Goal: Find specific page/section: Find specific page/section

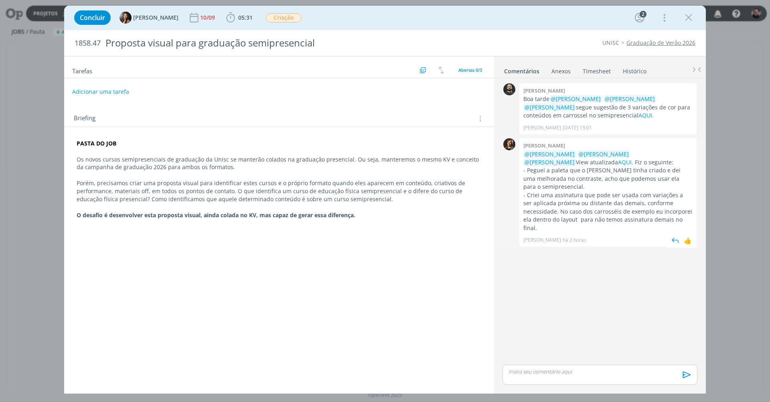
click at [540, 162] on p "@Karoline Arend @Beatriz Luchese @Giovani Souza View atualizada AQUI . Fiz o se…" at bounding box center [607, 158] width 169 height 16
click at [618, 161] on link "AQUI" at bounding box center [625, 162] width 14 height 8
click at [618, 160] on link "AQUI" at bounding box center [625, 162] width 14 height 8
click at [693, 15] on icon "dialog" at bounding box center [688, 18] width 12 height 12
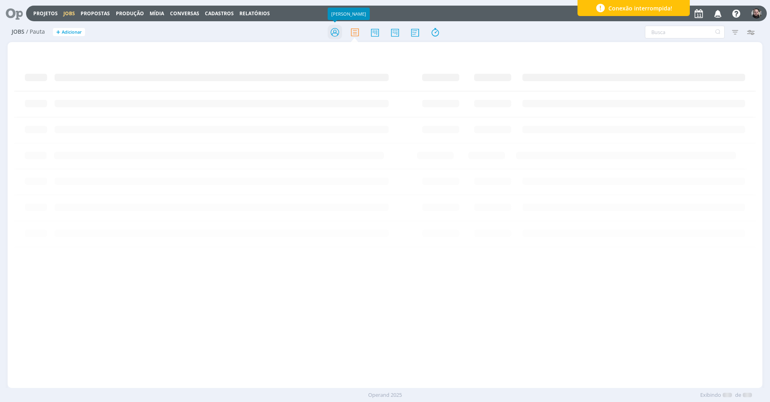
click at [337, 32] on icon at bounding box center [334, 32] width 14 height 16
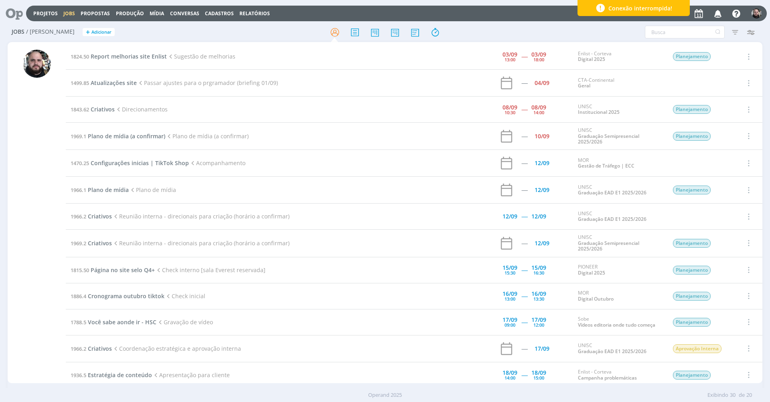
click at [297, 30] on div at bounding box center [384, 32] width 251 height 14
